Goal: Task Accomplishment & Management: Manage account settings

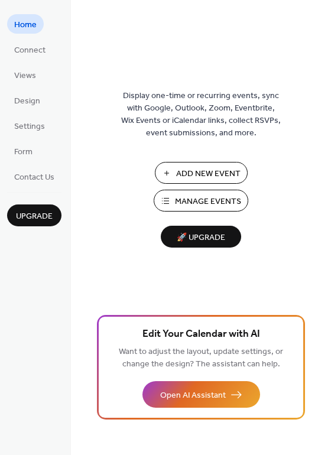
click at [193, 207] on span "Manage Events" at bounding box center [208, 202] width 66 height 12
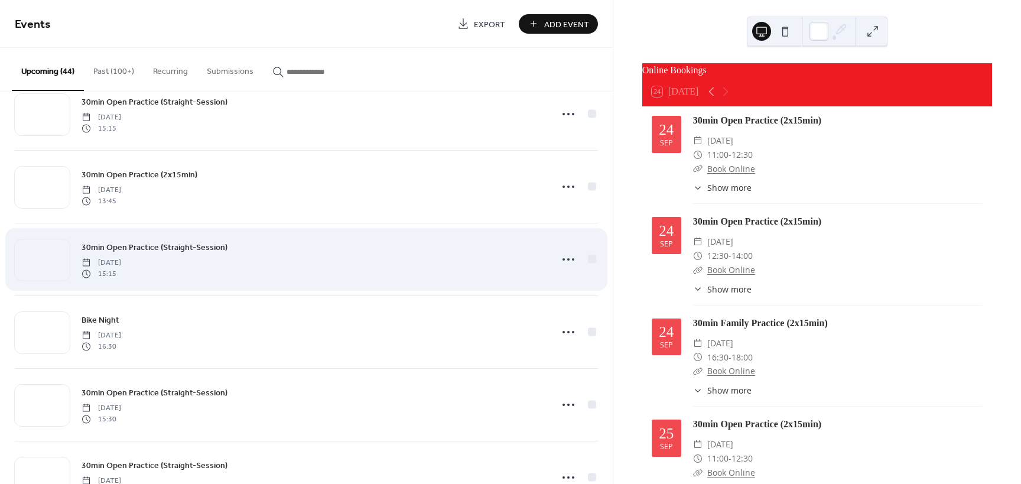
scroll to position [473, 0]
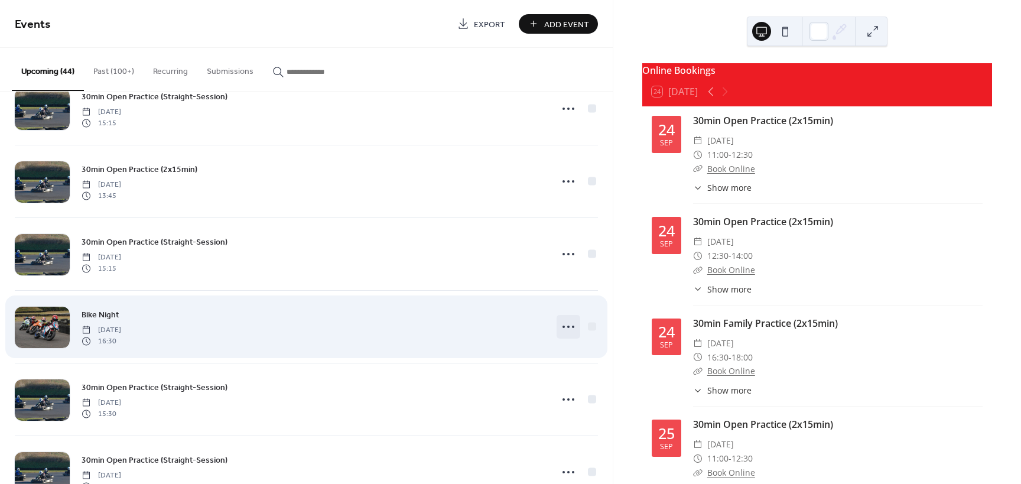
click at [568, 325] on icon at bounding box center [568, 326] width 19 height 19
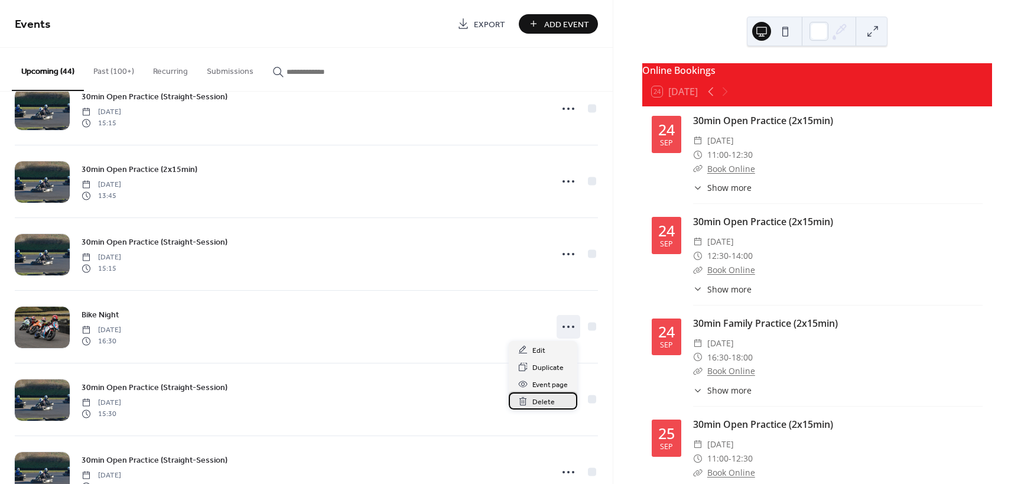
click at [546, 400] on span "Delete" at bounding box center [543, 402] width 22 height 12
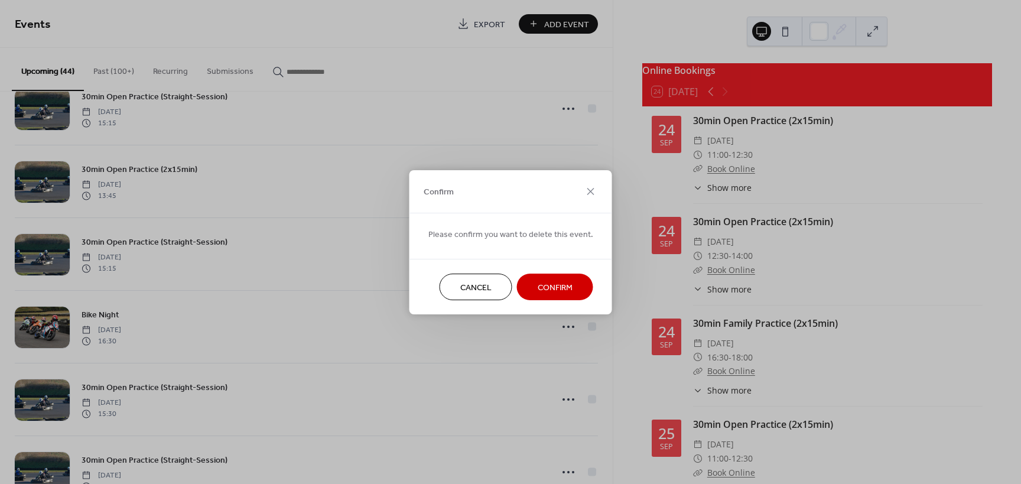
click at [538, 291] on span "Confirm" at bounding box center [555, 287] width 35 height 12
